Goal: Navigation & Orientation: Find specific page/section

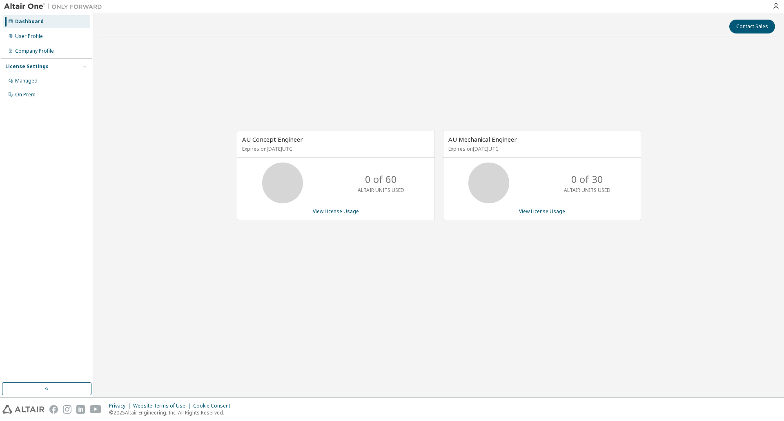
click at [569, 253] on div "AU Concept Engineer Expires on [DATE] UTC 0 of 60 ALTAIR UNITS USED View Licens…" at bounding box center [439, 179] width 682 height 273
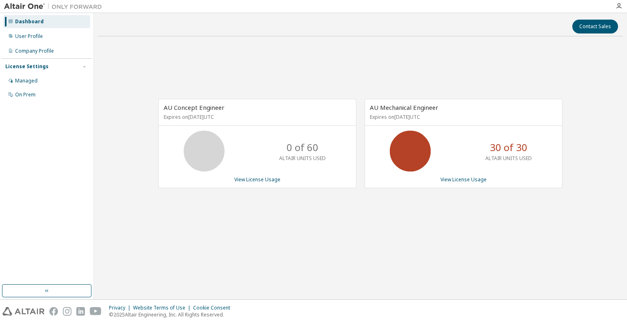
click at [111, 57] on div "AU Concept Engineer Expires on [DATE] UTC 0 of 60 ALTAIR UNITS USED View Licens…" at bounding box center [360, 148] width 525 height 210
